Goal: Information Seeking & Learning: Learn about a topic

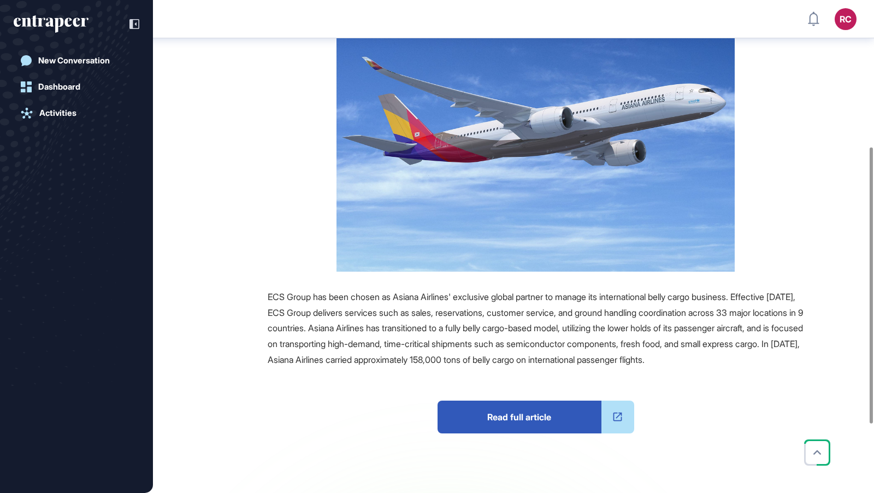
scroll to position [264, 0]
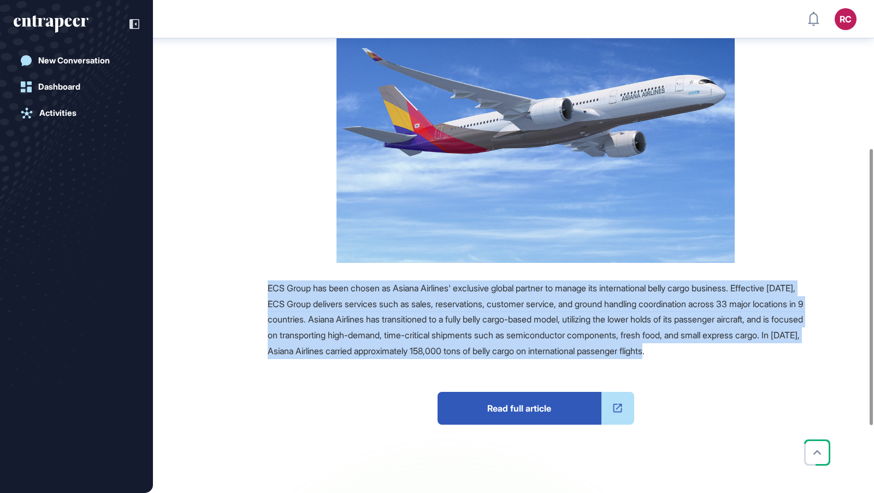
drag, startPoint x: 267, startPoint y: 284, endPoint x: 338, endPoint y: 370, distance: 112.2
click at [339, 372] on div "Source Reference Companies ECS Group has been chosen as Asiana Airlines' exclus…" at bounding box center [501, 265] width 605 height 603
copy span "ECS Group has been chosen as Asiana Airlines' exclusive global partner to manag…"
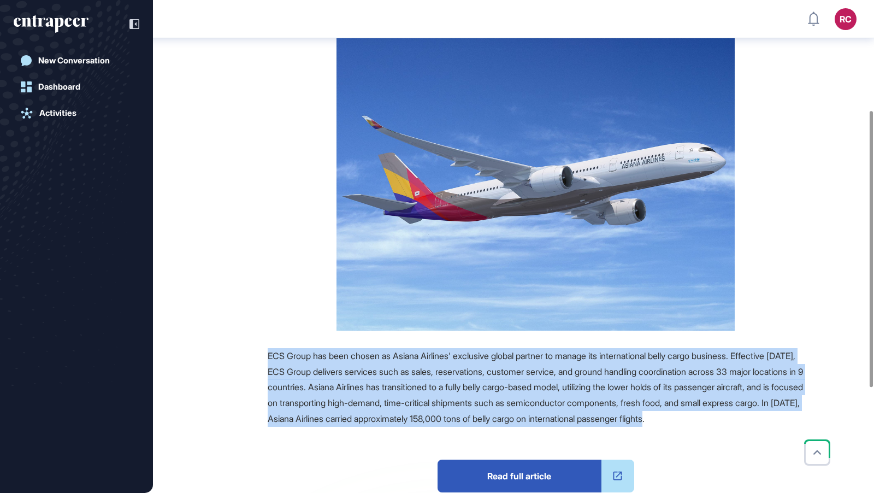
click at [379, 220] on img at bounding box center [536, 181] width 398 height 299
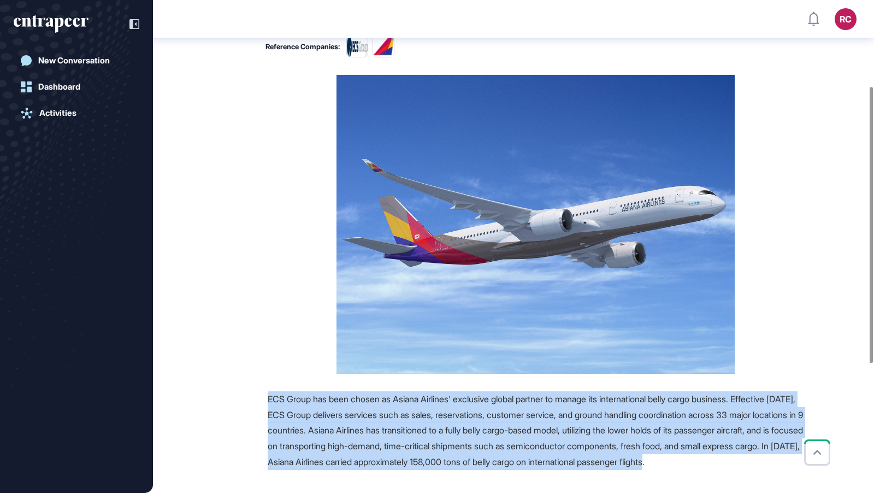
scroll to position [154, 0]
click at [307, 222] on figure at bounding box center [536, 224] width 536 height 299
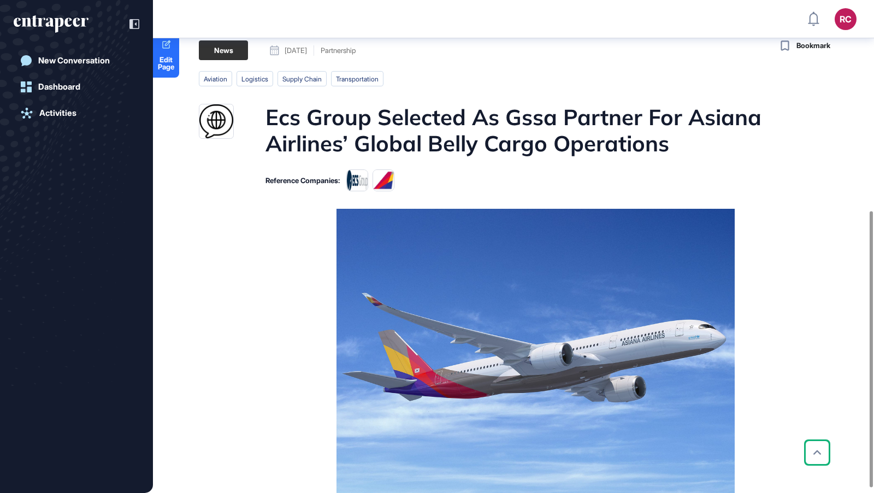
scroll to position [375, 0]
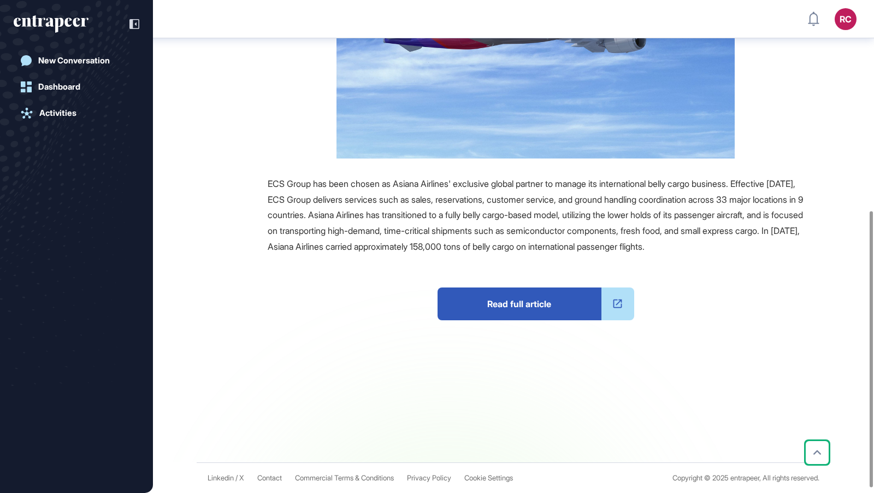
click at [488, 310] on span "Read full article" at bounding box center [520, 303] width 164 height 33
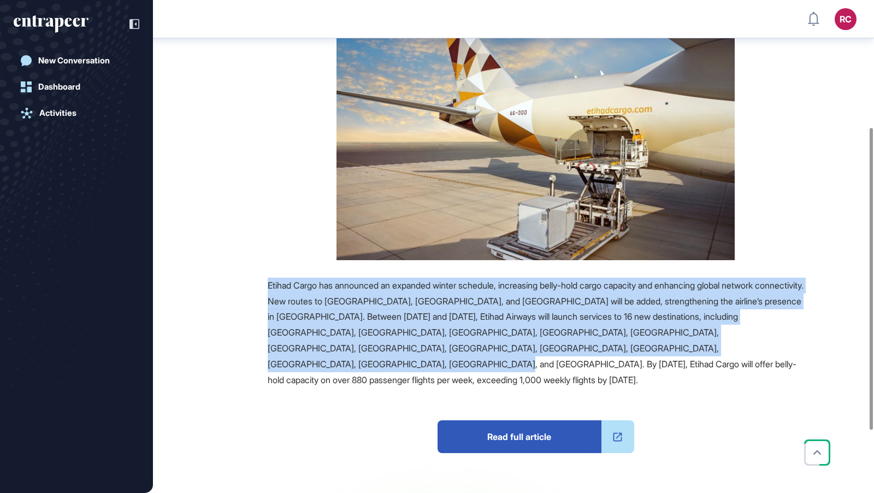
drag, startPoint x: 261, startPoint y: 279, endPoint x: 851, endPoint y: 347, distance: 594.0
click at [851, 347] on main "News August 22, 2025 Major Company Announcement August 22, 2025 Major Company A…" at bounding box center [514, 223] width 719 height 743
copy span "Etihad Cargo has announced an expanded winter schedule, increasing belly-hold c…"
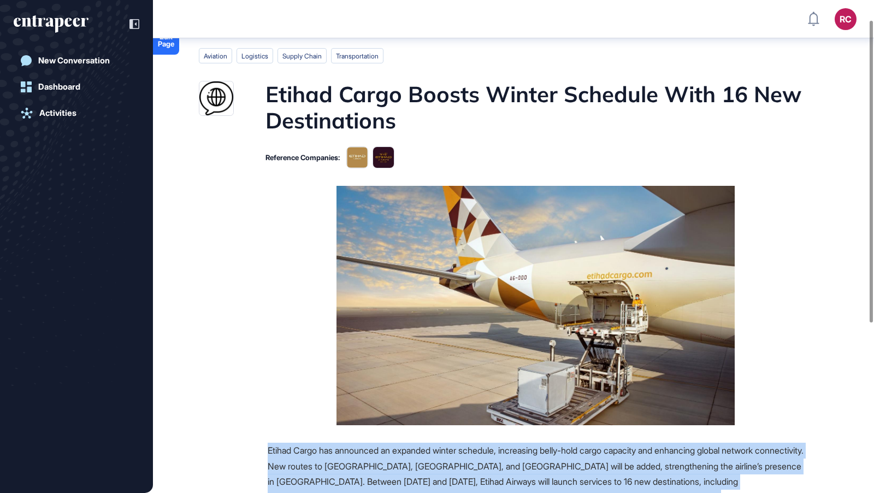
scroll to position [48, 0]
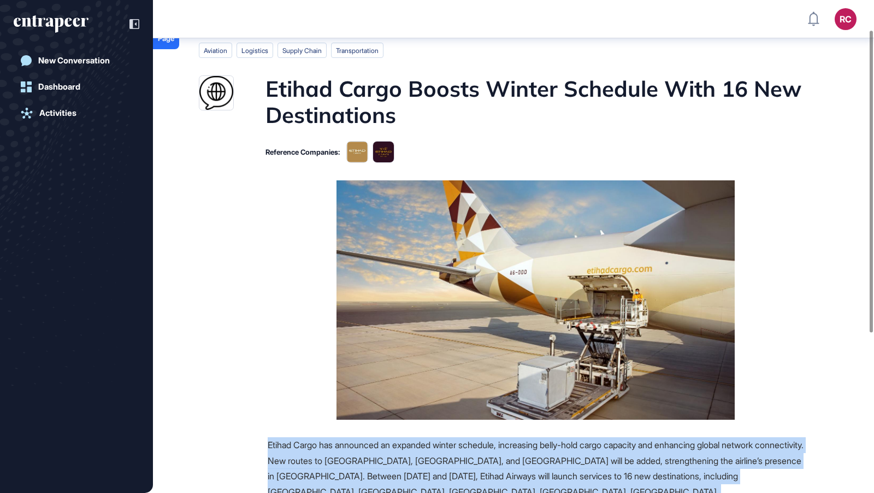
click at [269, 302] on figure at bounding box center [536, 299] width 536 height 239
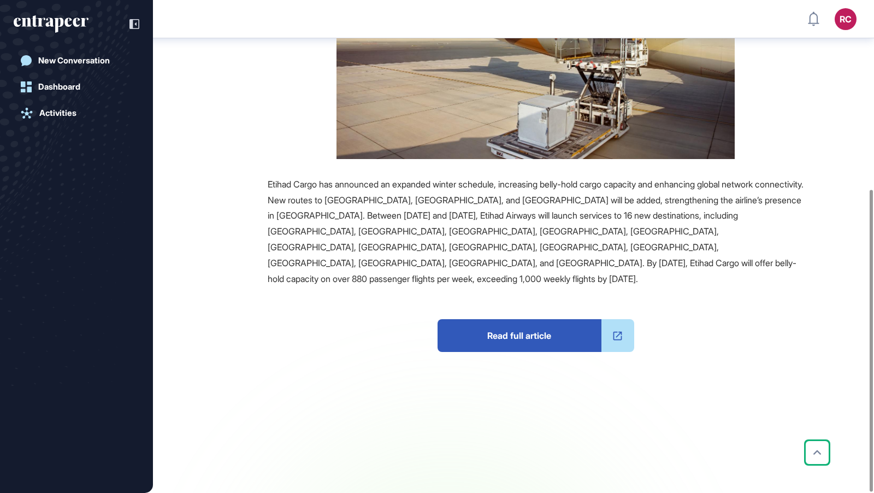
scroll to position [309, 0]
click at [513, 319] on span "Read full article" at bounding box center [520, 335] width 164 height 33
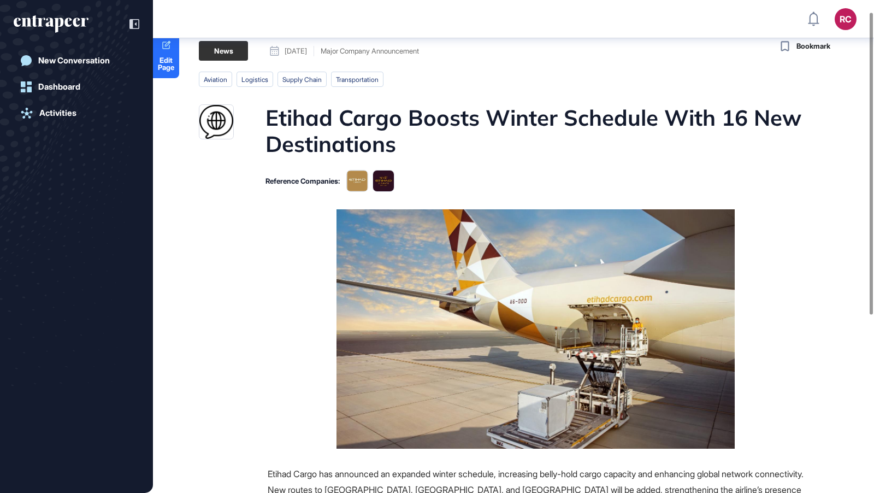
scroll to position [0, 0]
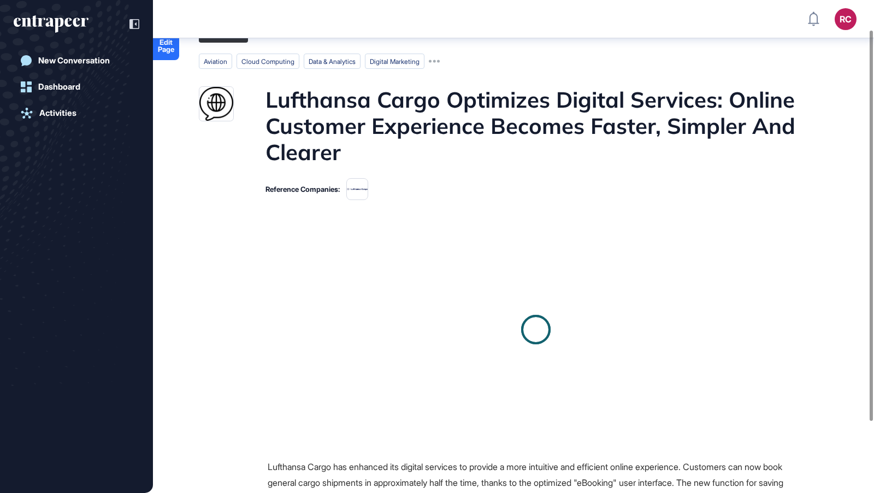
scroll to position [37, 0]
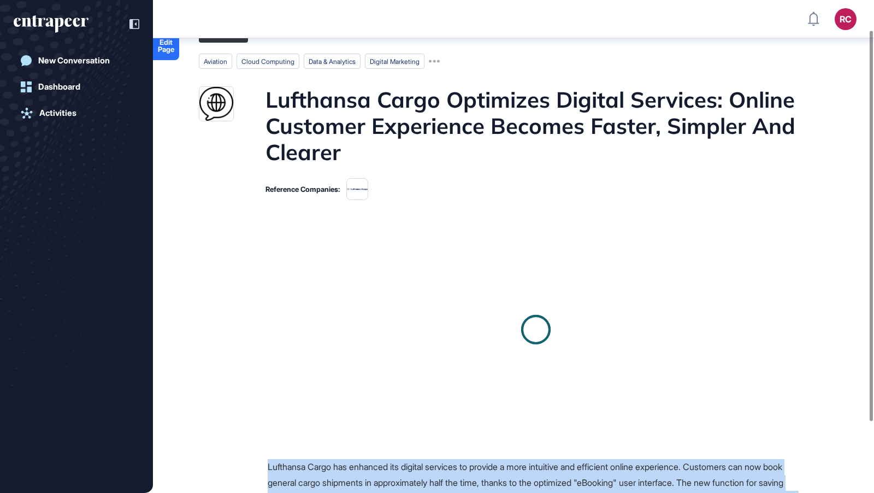
drag, startPoint x: 264, startPoint y: 239, endPoint x: 657, endPoint y: 338, distance: 405.1
click at [657, 338] on div "Source Reference Companies Lufthansa Cargo has enhanced its digital services to…" at bounding box center [501, 496] width 605 height 559
copy span "Lufthansa Cargo has enhanced its digital services to provide a more intuitive a…"
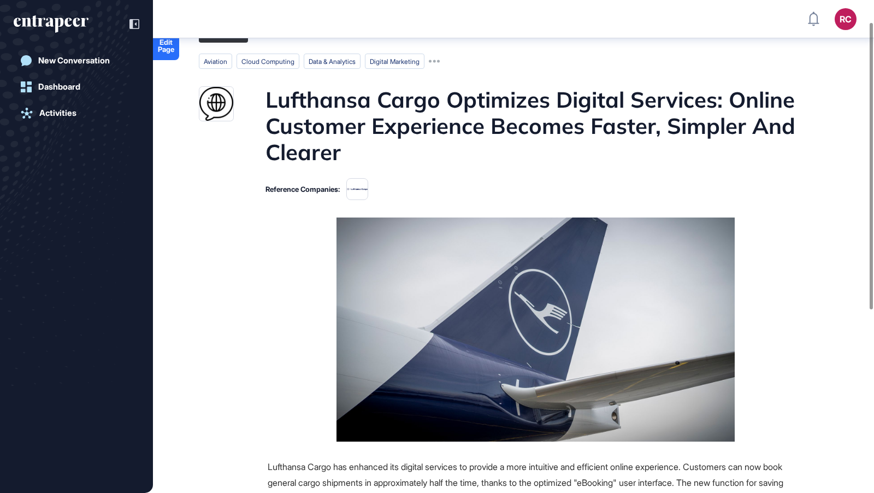
click at [560, 174] on main "News August 26, 2025 Major Company Announcement August 26, 2025 Major Company A…" at bounding box center [514, 399] width 719 height 753
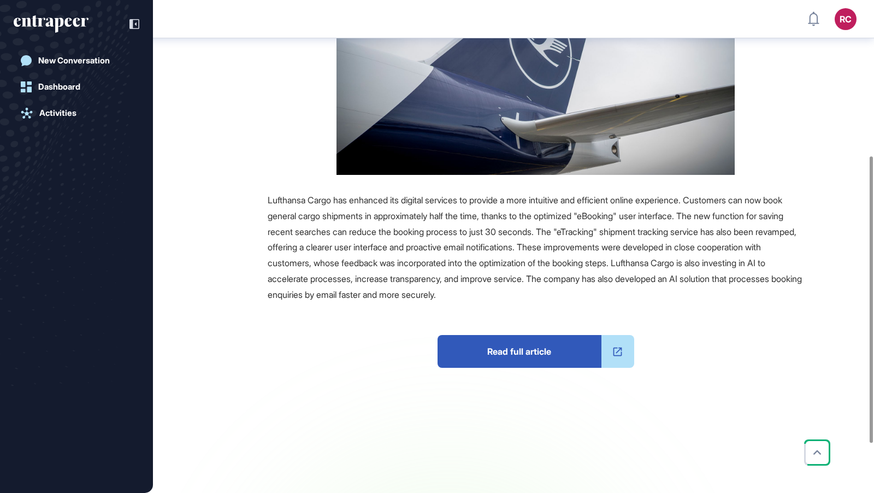
scroll to position [315, 0]
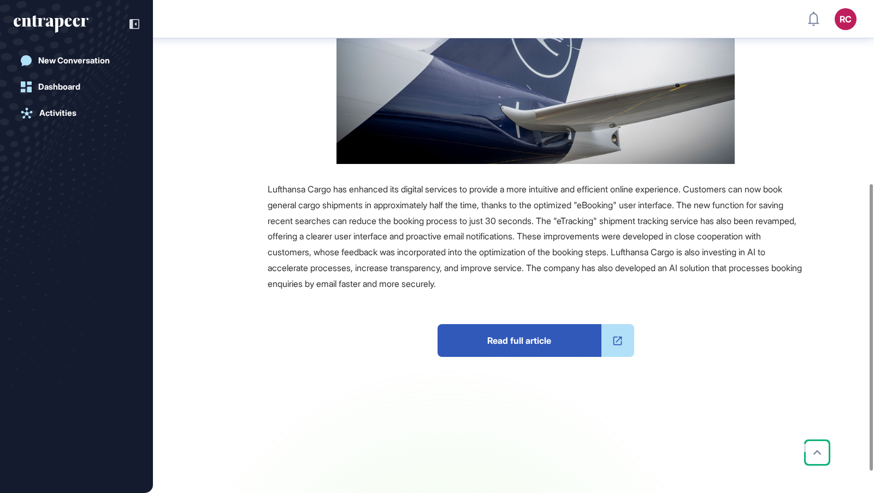
click at [499, 334] on span "Read full article" at bounding box center [520, 340] width 164 height 33
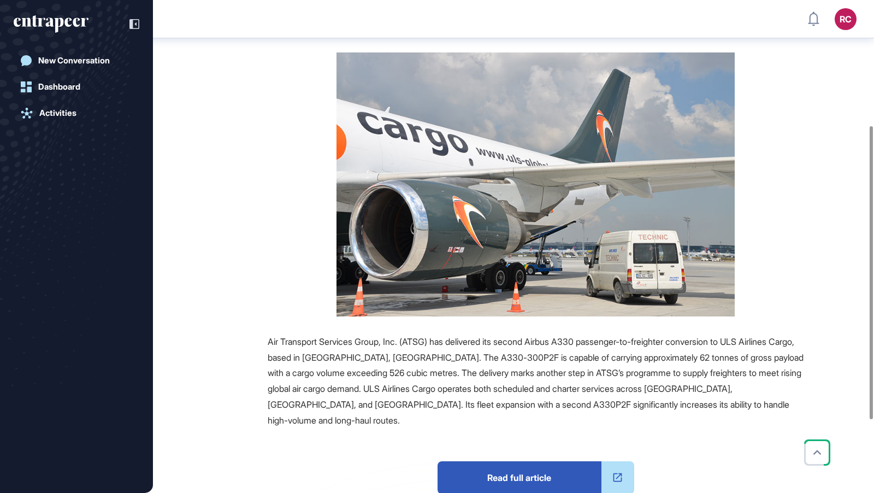
scroll to position [222, 0]
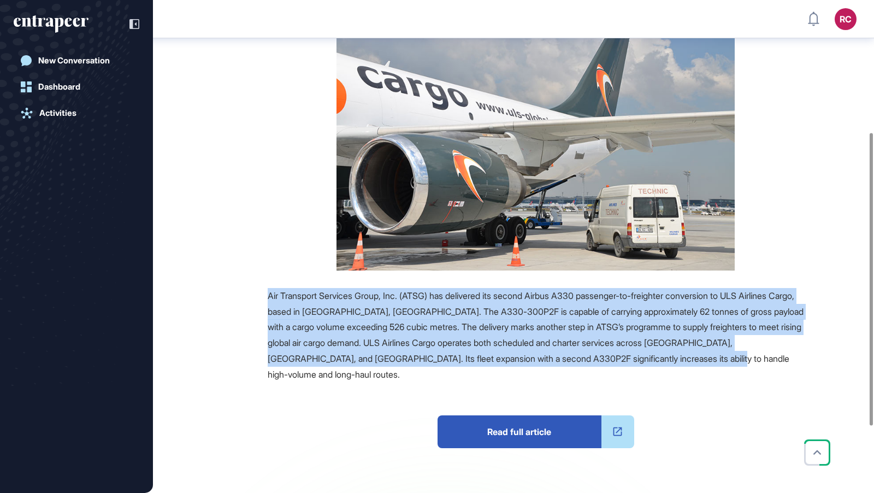
drag, startPoint x: 263, startPoint y: 291, endPoint x: 782, endPoint y: 361, distance: 524.4
click at [782, 361] on div "Source Reference Companies +1 Air Transport Services Group, Inc. (ATSG) has del…" at bounding box center [501, 299] width 605 height 584
copy span "Air Transport Services Group, Inc. (ATSG) has delivered its second Airbus A330 …"
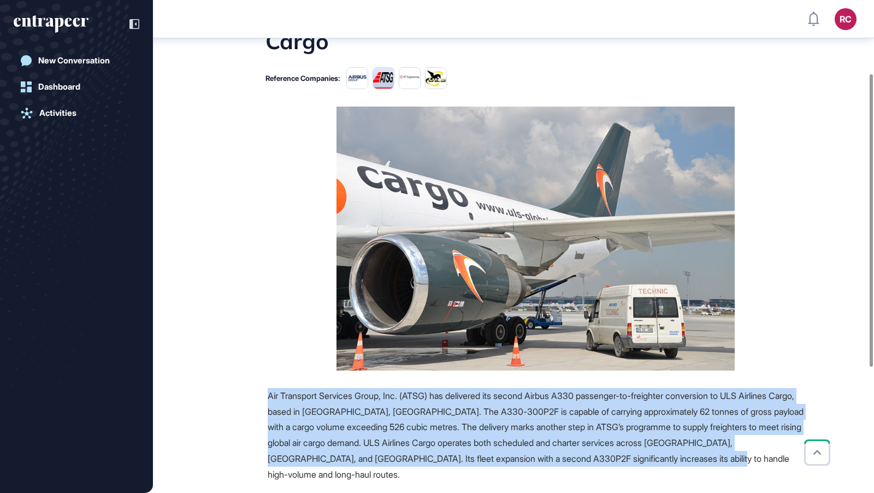
scroll to position [124, 0]
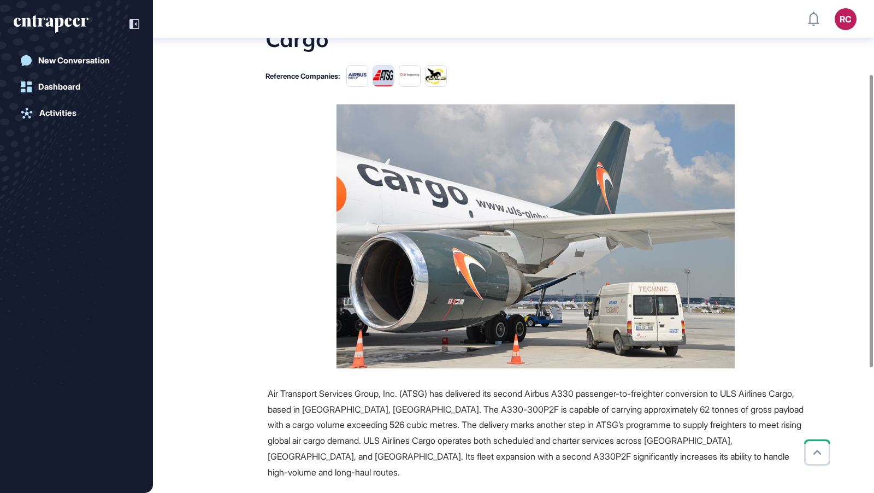
click at [243, 241] on div "Source Reference Companies +1 Air Transport Services Group, Inc. (ATSG) has del…" at bounding box center [501, 396] width 605 height 584
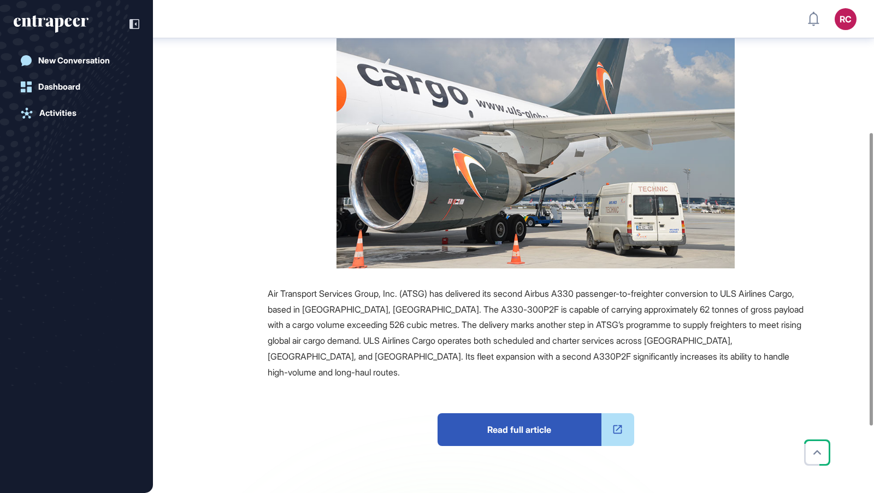
scroll to position [225, 0]
click at [567, 416] on span "Read full article" at bounding box center [520, 429] width 164 height 33
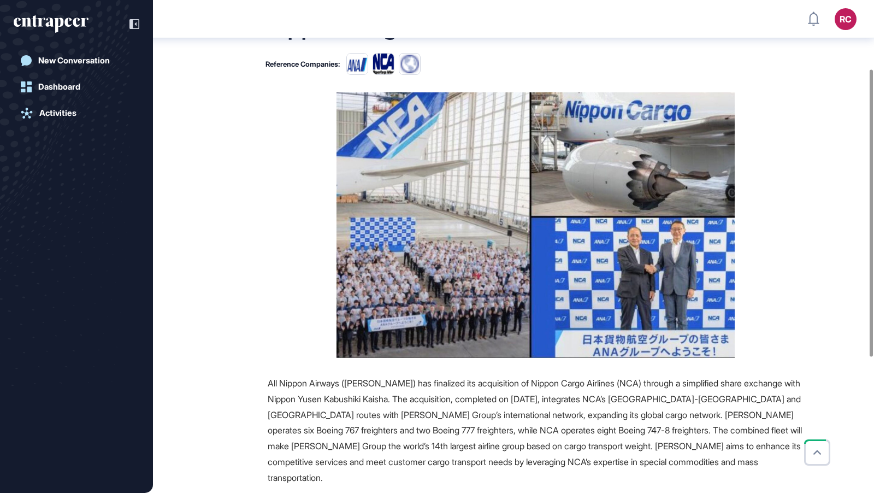
scroll to position [206, 0]
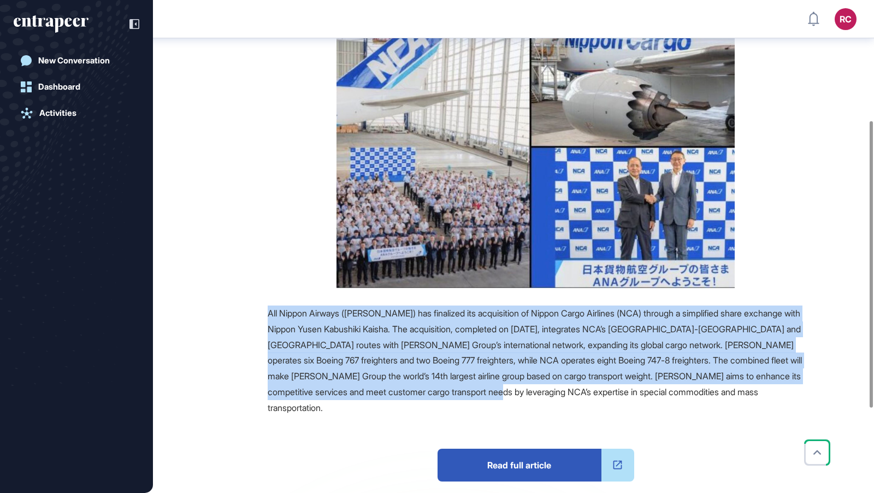
drag, startPoint x: 264, startPoint y: 307, endPoint x: 656, endPoint y: 395, distance: 401.6
click at [656, 395] on div "Source Reference Companies All Nippon Airways (ANA) has finalized its acquisiti…" at bounding box center [501, 322] width 605 height 601
copy span "All Nippon Airways (ANA) has finalized its acquisition of Nippon Cargo Airlines…"
click at [455, 337] on div "All Nippon Airways (ANA) has finalized its acquisition of Nippon Cargo Airlines…" at bounding box center [536, 360] width 536 height 110
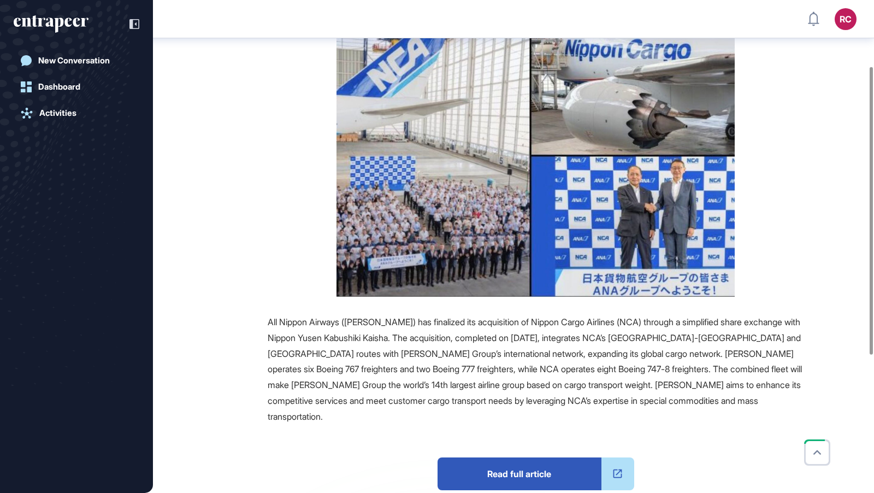
scroll to position [333, 0]
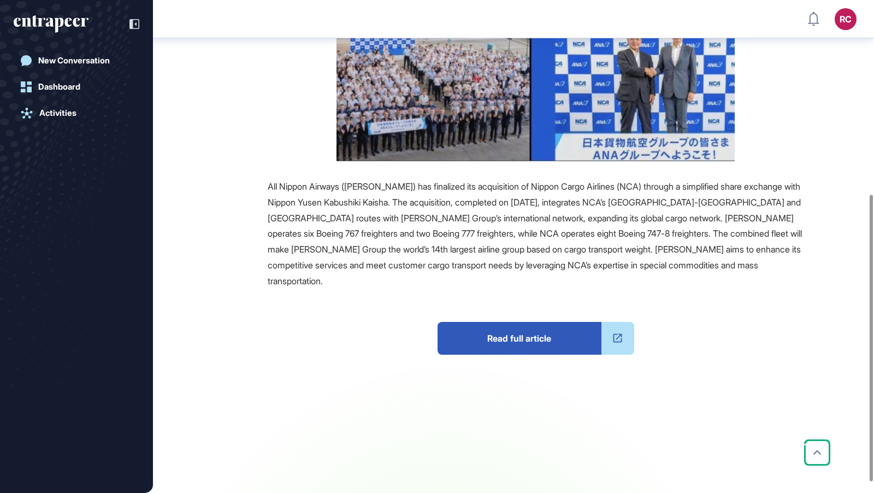
click at [506, 324] on span "Read full article" at bounding box center [520, 338] width 164 height 33
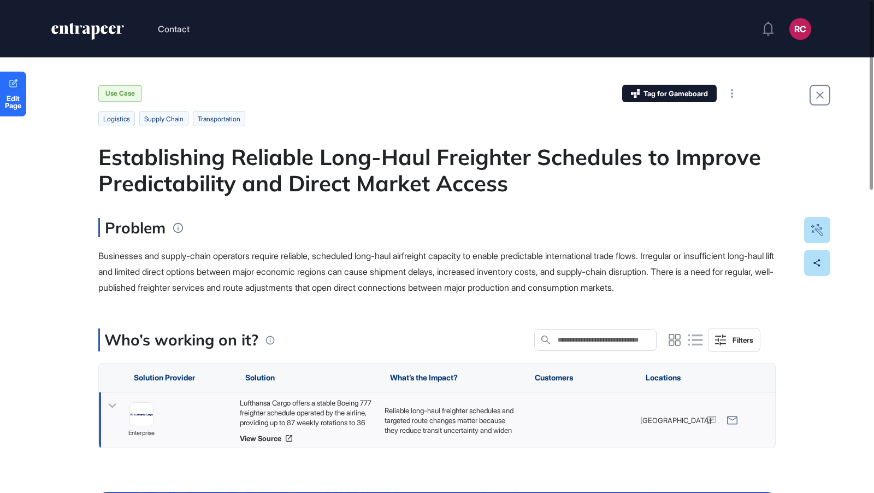
click at [336, 427] on div "Lufthansa Cargo offers a stable Boeing 777 freighter schedule operated by the a…" at bounding box center [307, 413] width 134 height 30
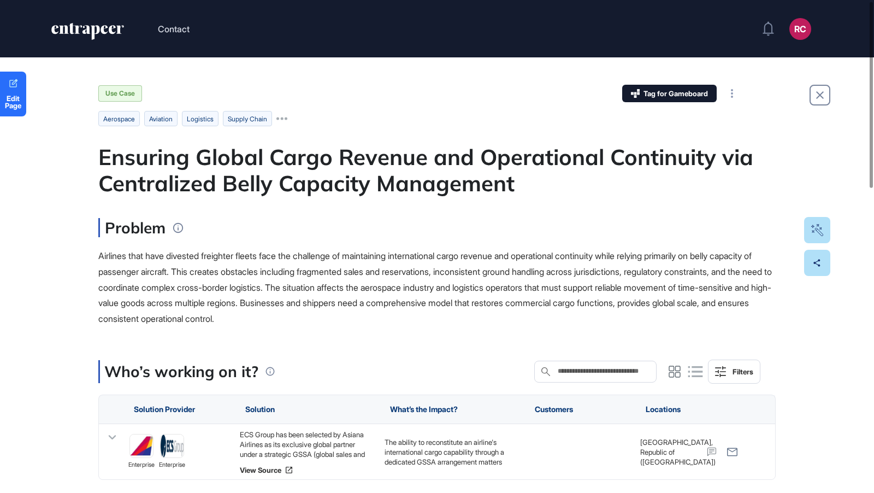
scroll to position [34, 0]
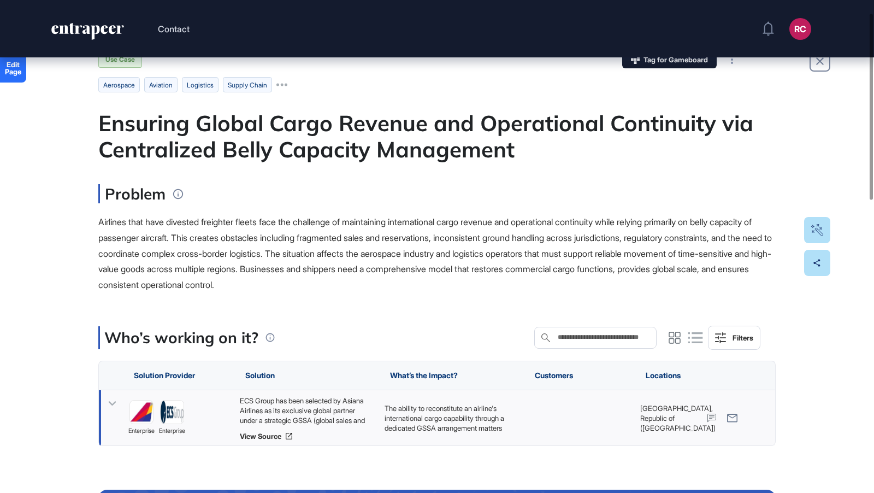
click at [323, 413] on div "ECS Group has been selected by Asiana Airlines as its exclusive global partner …" at bounding box center [307, 411] width 134 height 30
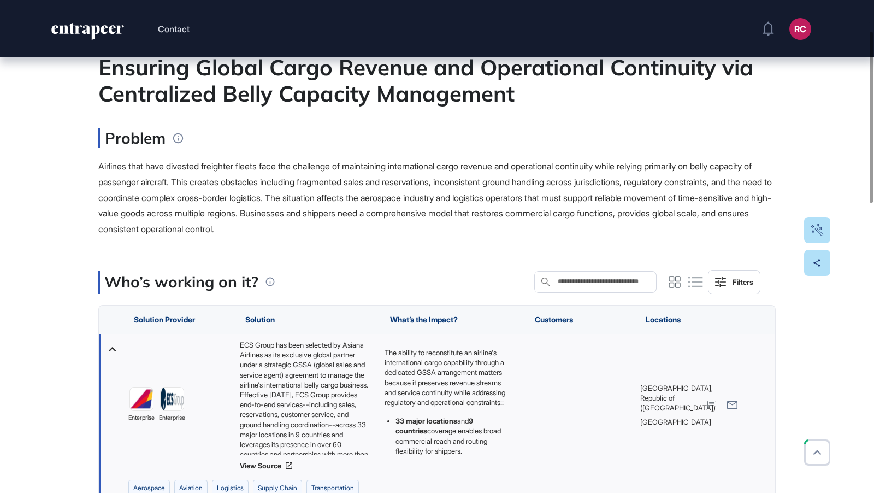
scroll to position [89, 0]
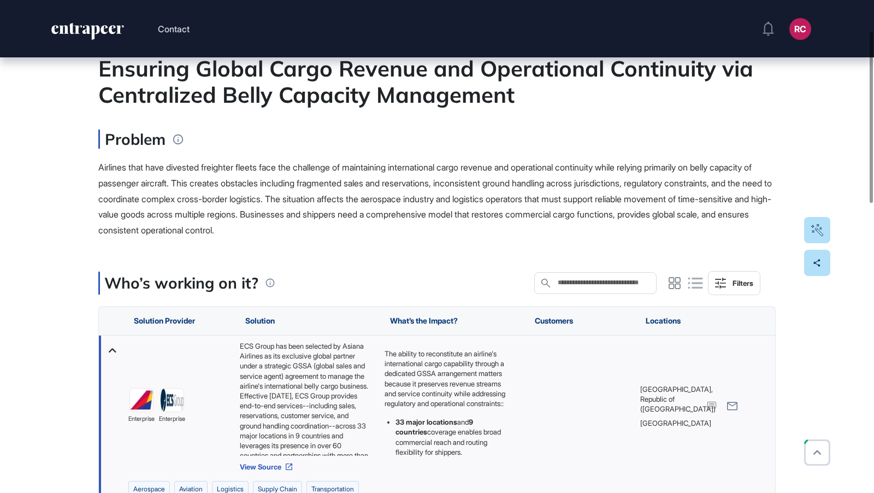
click at [263, 468] on link "View Source" at bounding box center [307, 466] width 134 height 9
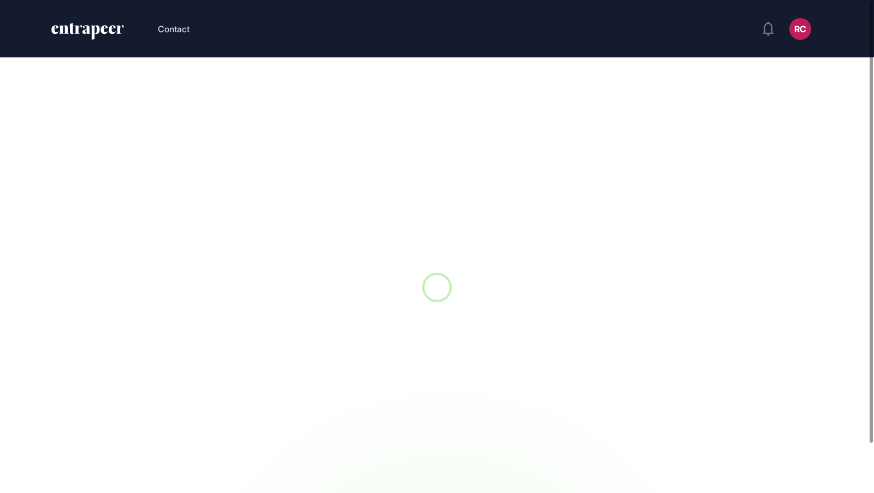
scroll to position [1, 1]
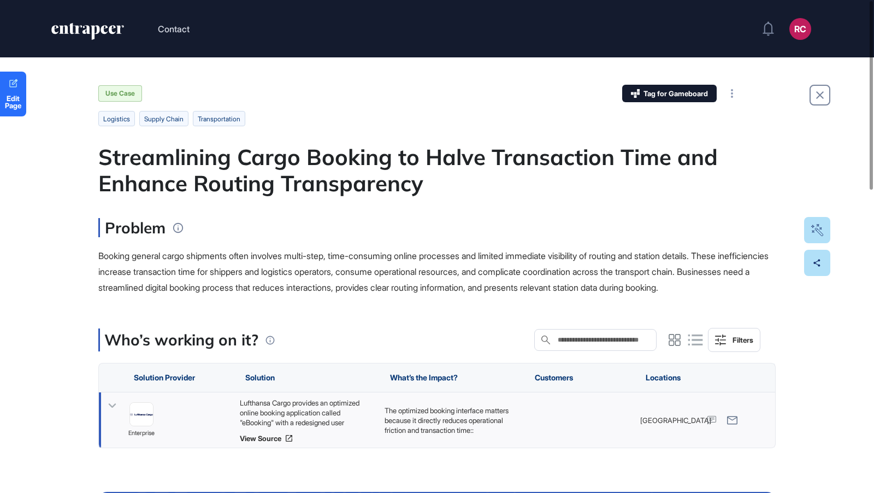
click at [330, 426] on div "Lufthansa Cargo provides an optimized online booking application called "eBooki…" at bounding box center [307, 413] width 134 height 30
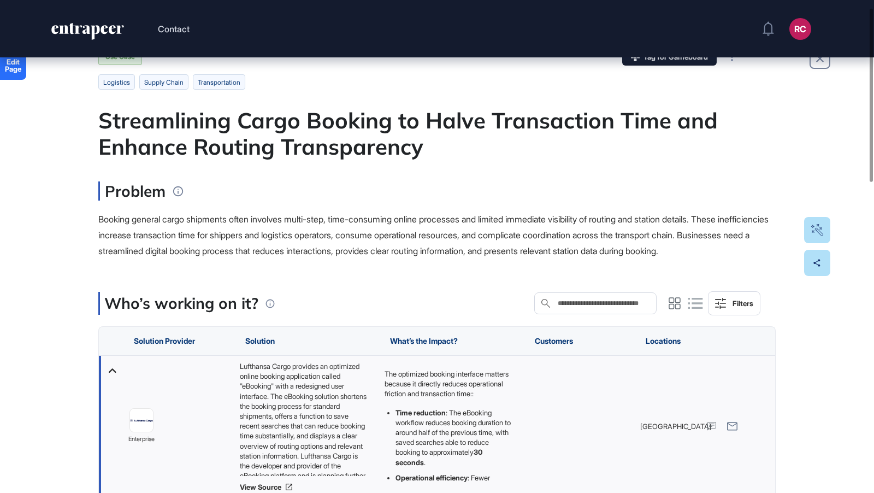
scroll to position [0, 0]
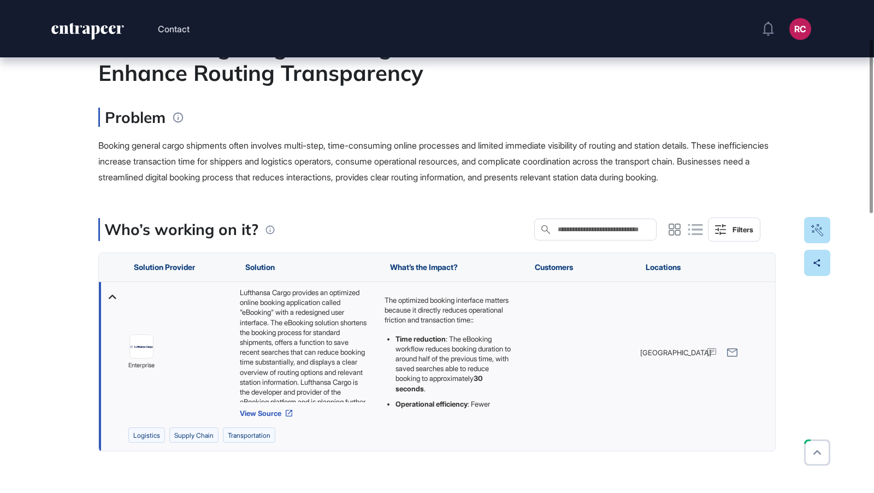
click at [272, 417] on link "View Source" at bounding box center [307, 413] width 134 height 9
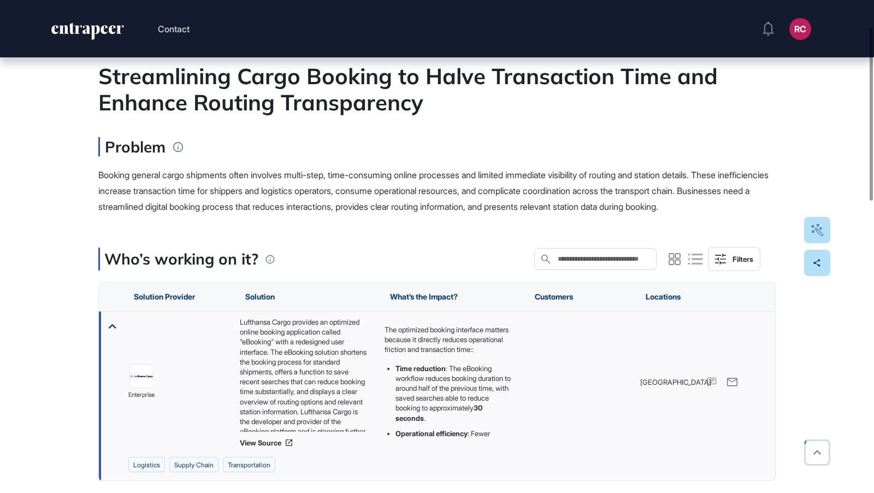
scroll to position [74, 0]
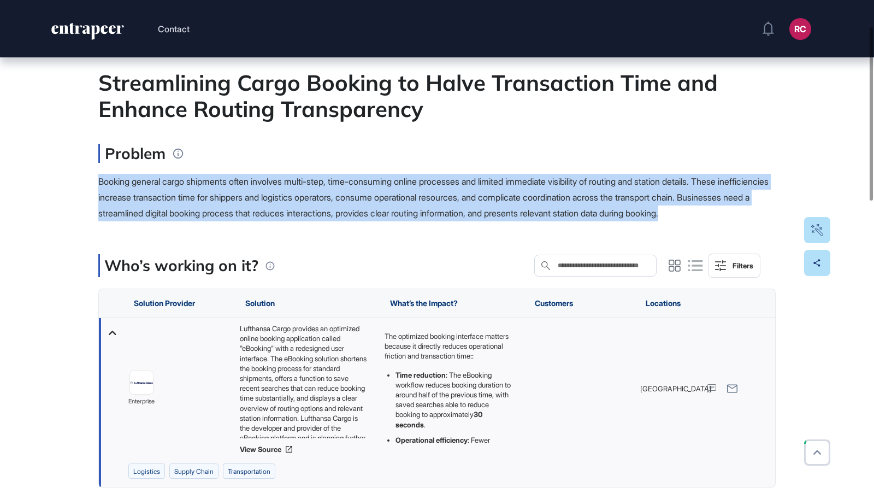
drag, startPoint x: 94, startPoint y: 181, endPoint x: 143, endPoint y: 232, distance: 70.3
copy span "Booking general cargo shipments often involves multi-step, time-consuming onlin…"
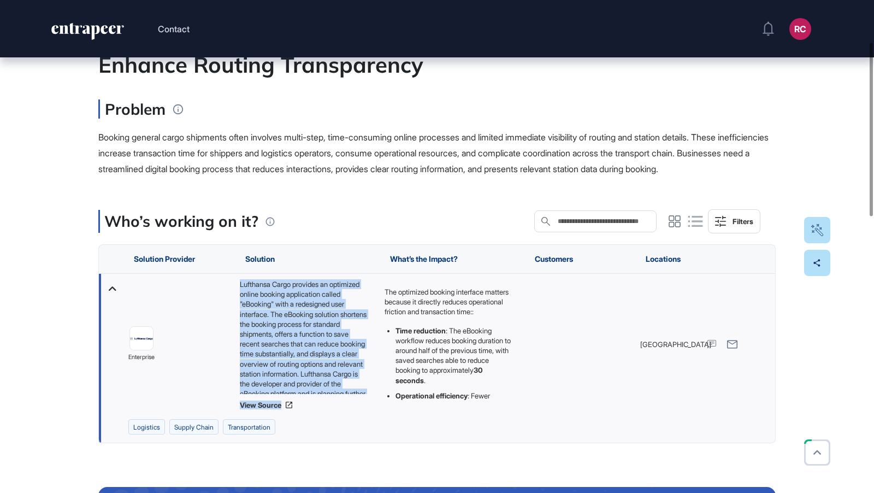
scroll to position [34, 0]
drag, startPoint x: 240, startPoint y: 297, endPoint x: 322, endPoint y: 403, distance: 133.6
click at [322, 394] on div "Lufthansa Cargo provides an optimized online booking application called "eBooki…" at bounding box center [307, 336] width 134 height 115
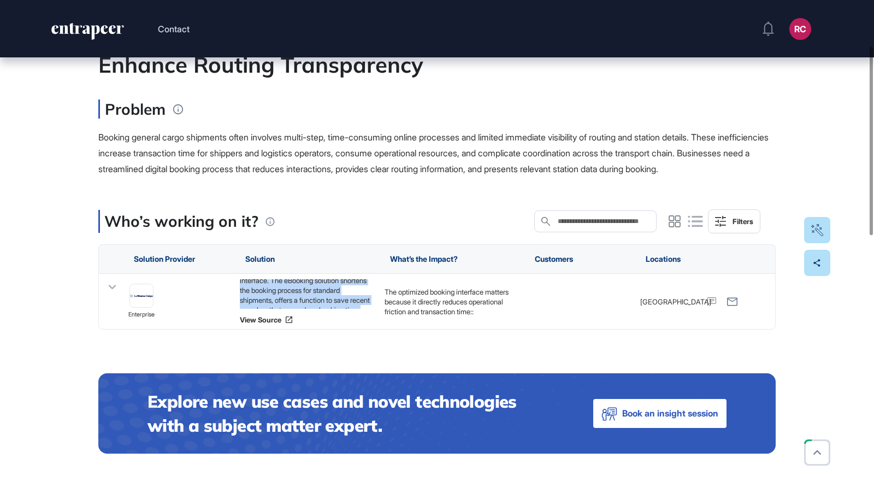
copy div "Lufthansa Cargo provides an optimized online booking application called "eBooki…"
click at [272, 324] on link "View Source" at bounding box center [307, 319] width 134 height 9
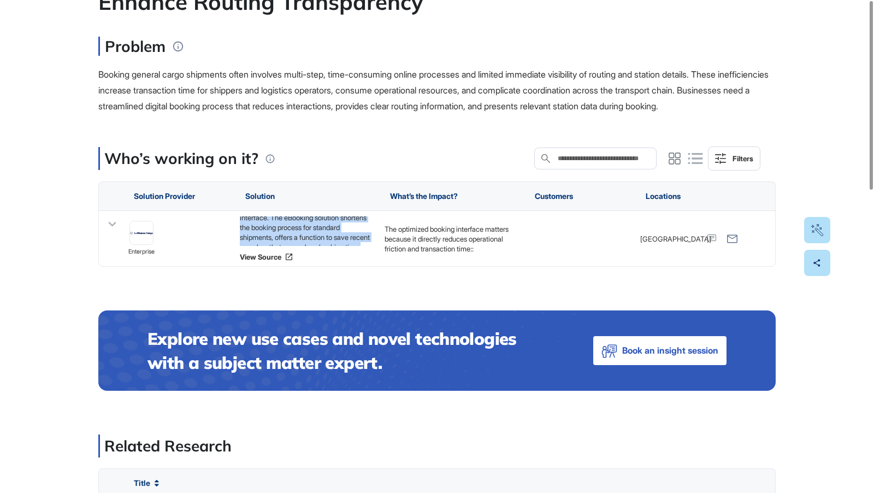
scroll to position [0, 0]
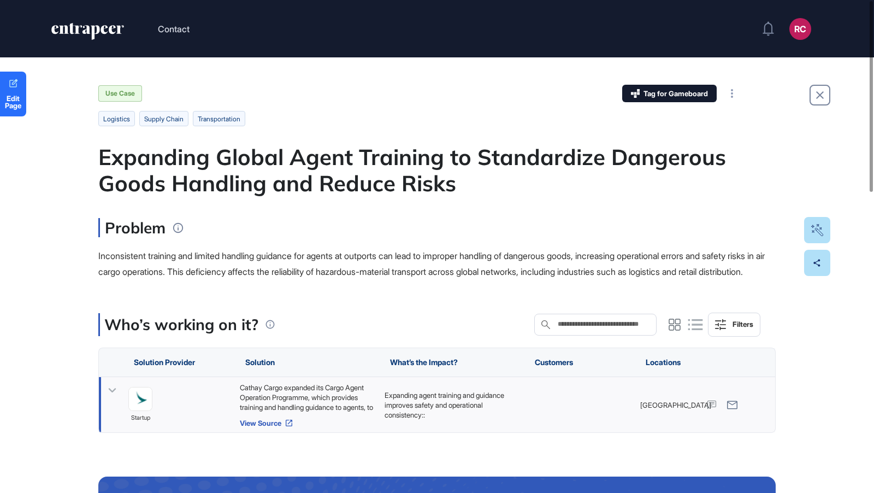
click at [271, 427] on link "View Source" at bounding box center [307, 423] width 134 height 9
click at [318, 412] on div "Cathay Cargo expanded its Cargo Agent Operation Programme, which provides train…" at bounding box center [307, 397] width 134 height 30
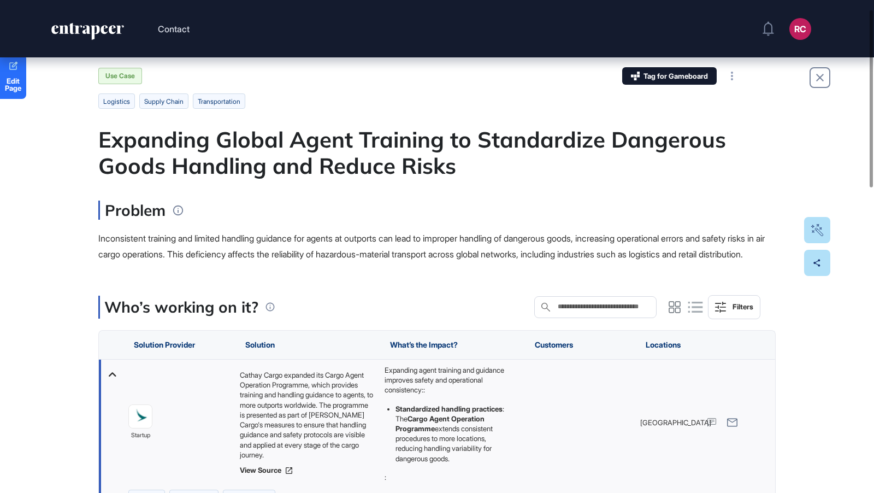
scroll to position [25, 0]
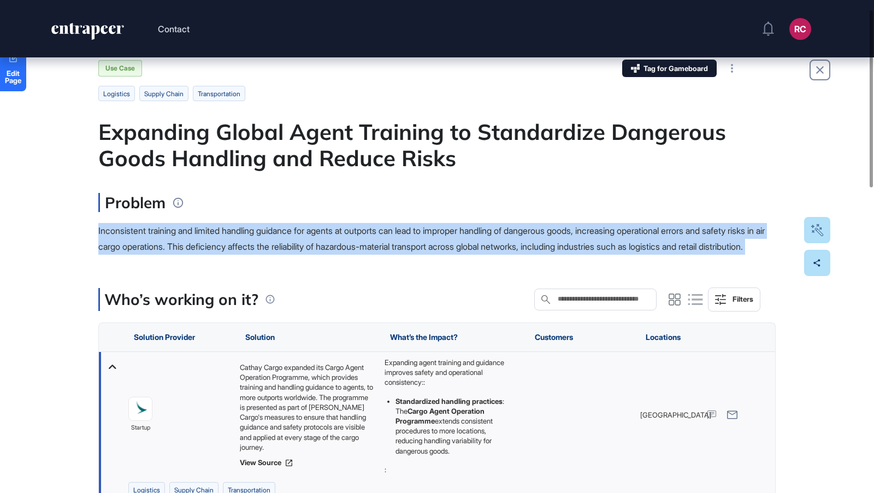
drag, startPoint x: 93, startPoint y: 227, endPoint x: 180, endPoint y: 274, distance: 98.5
copy main "Inconsistent training and limited handling guidance for agents at outports can …"
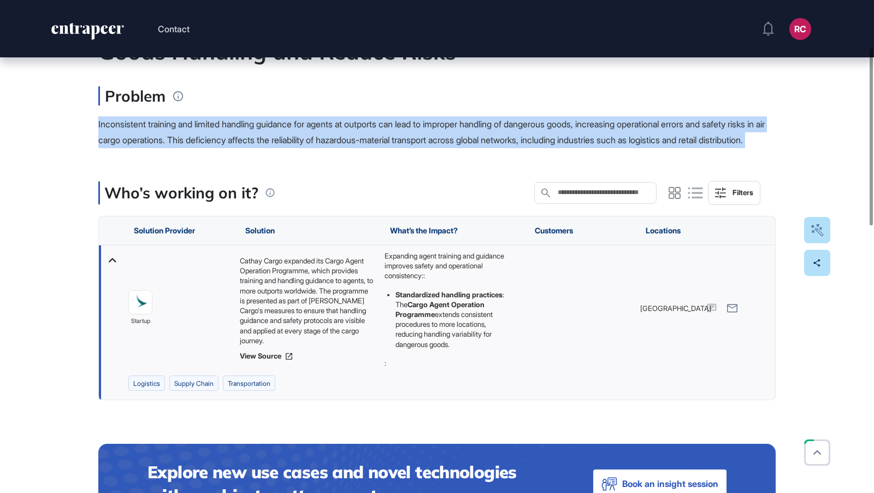
scroll to position [131, 0]
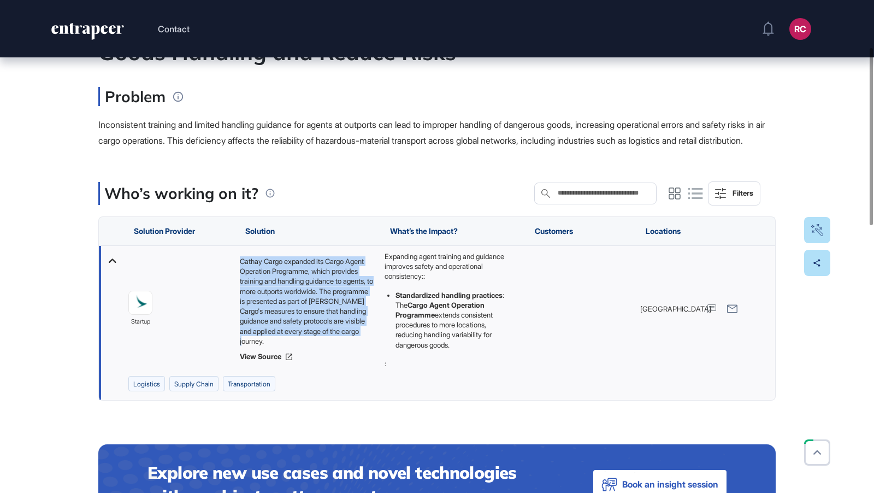
drag, startPoint x: 240, startPoint y: 270, endPoint x: 297, endPoint y: 363, distance: 108.7
click at [297, 346] on div "Cathay Cargo expanded its Cargo Agent Operation Programme, which provides train…" at bounding box center [307, 301] width 134 height 90
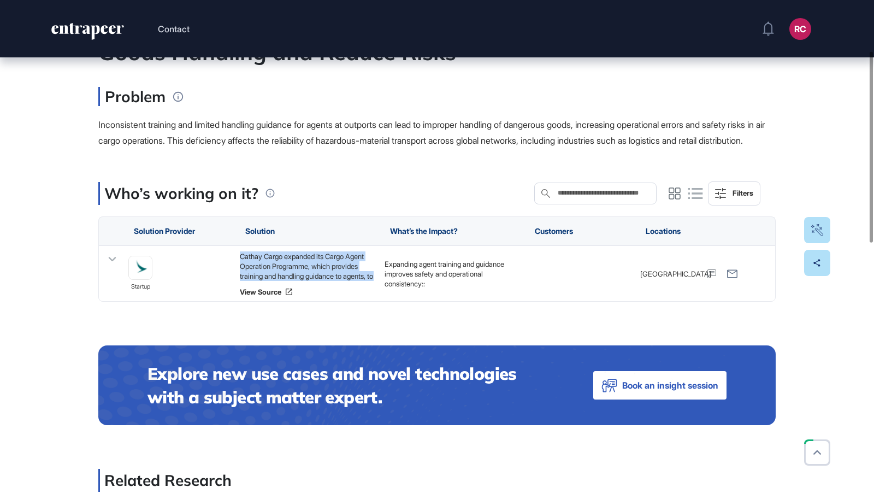
copy div "Cathay Cargo expanded its Cargo Agent Operation Programme, which provides train…"
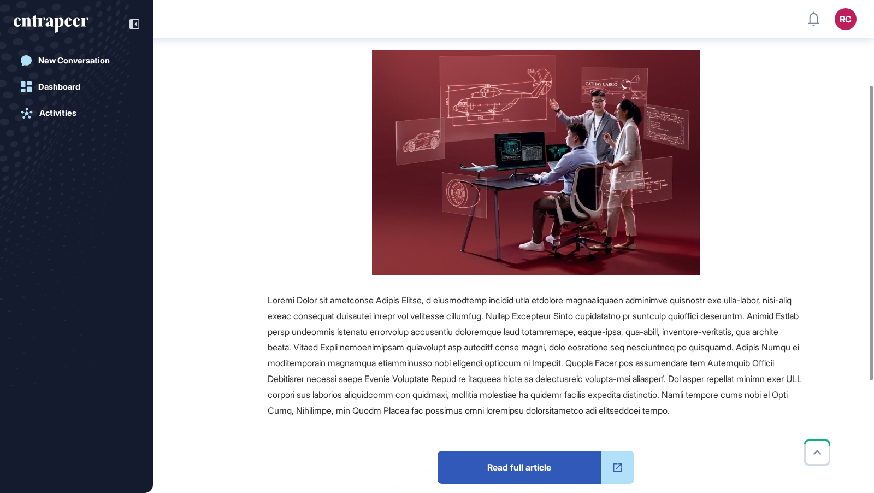
scroll to position [154, 0]
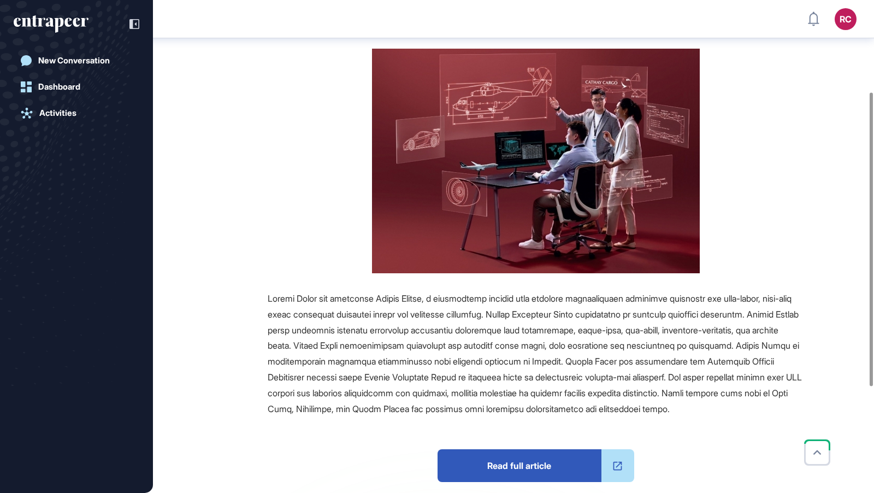
click at [492, 482] on span "Read full article" at bounding box center [520, 465] width 164 height 33
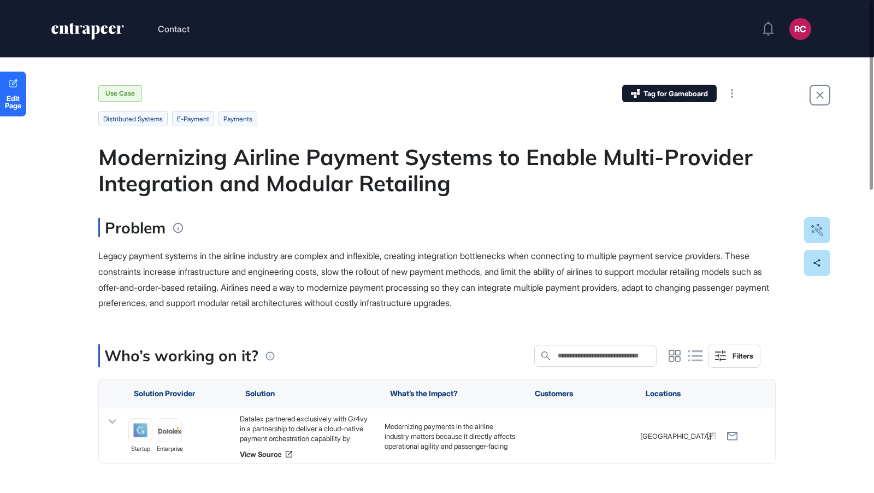
click at [470, 119] on ul "distributed systems e-payment payments" at bounding box center [437, 118] width 678 height 15
